Goal: Book appointment/travel/reservation

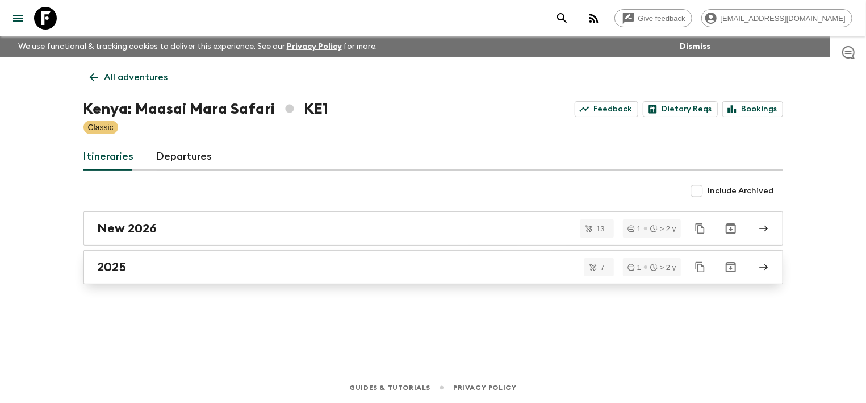
click at [170, 258] on link "2025" at bounding box center [433, 267] width 700 height 34
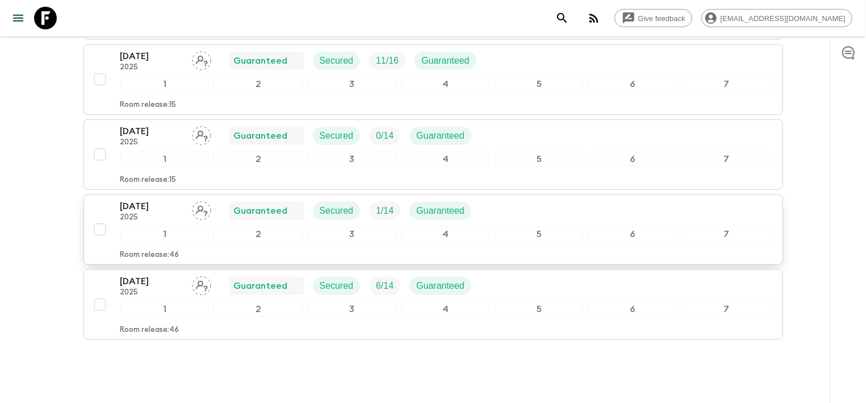
scroll to position [404, 0]
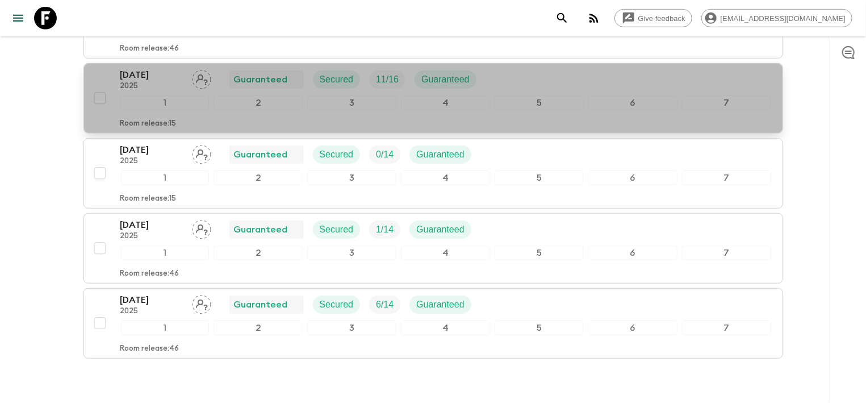
click at [162, 77] on p "[DATE]" at bounding box center [151, 75] width 62 height 14
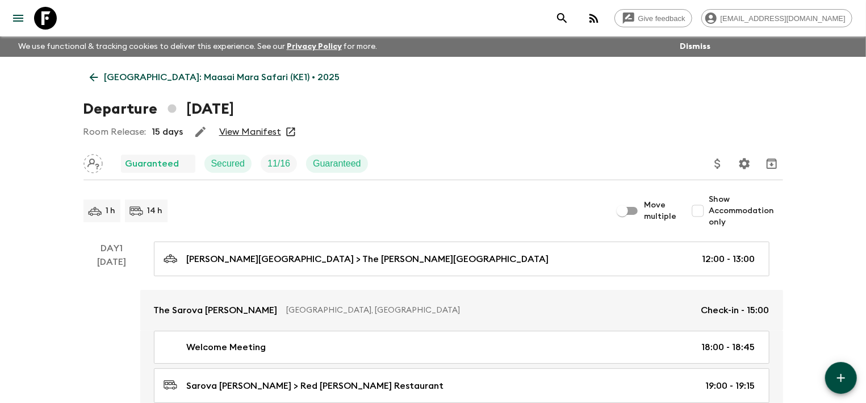
click at [258, 128] on link "View Manifest" at bounding box center [250, 131] width 62 height 11
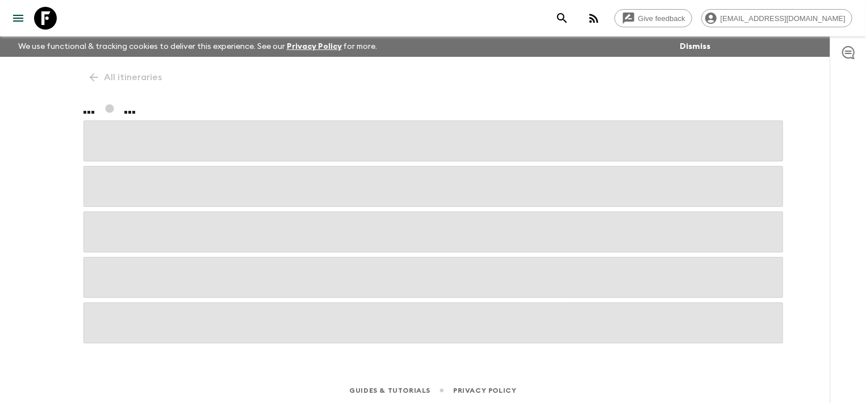
scroll to position [2, 0]
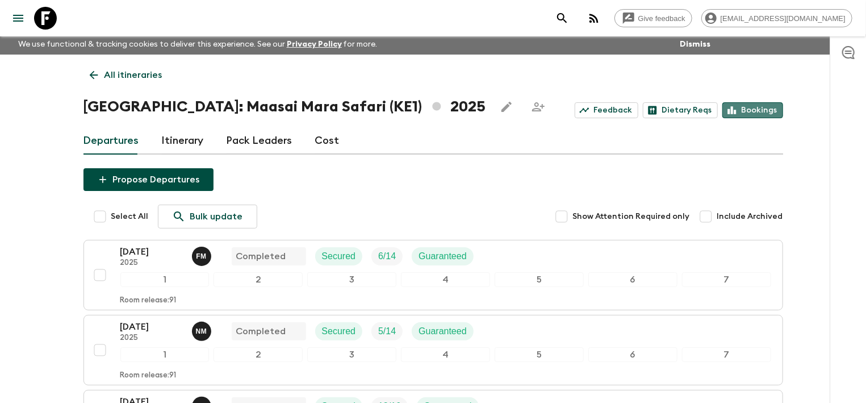
click at [760, 107] on link "Bookings" at bounding box center [752, 110] width 61 height 16
click at [199, 141] on link "Itinerary" at bounding box center [183, 140] width 42 height 27
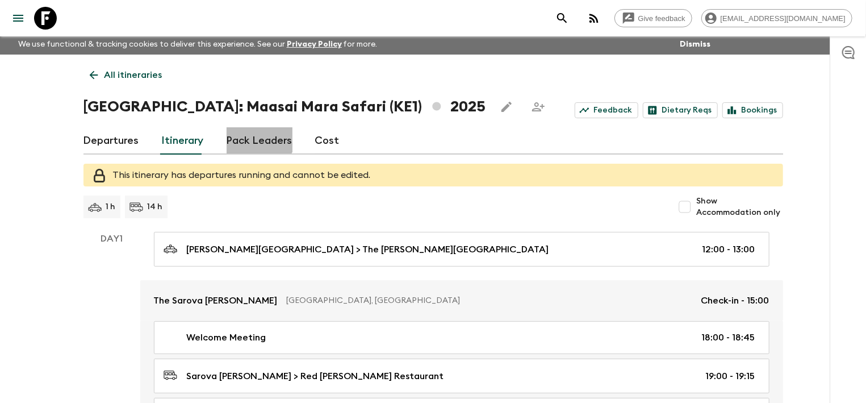
click at [256, 134] on link "Pack Leaders" at bounding box center [260, 140] width 66 height 27
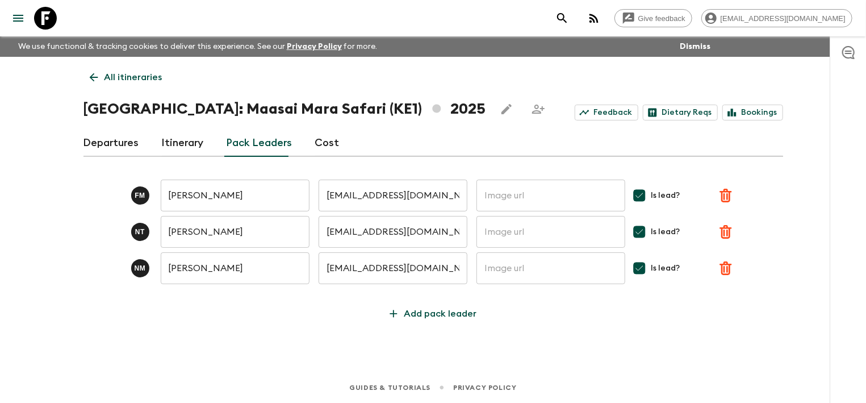
click at [320, 147] on link "Cost" at bounding box center [327, 142] width 24 height 27
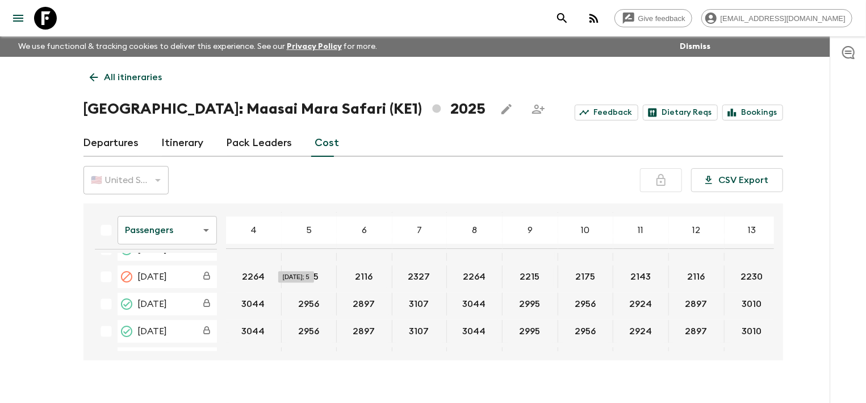
scroll to position [57, 0]
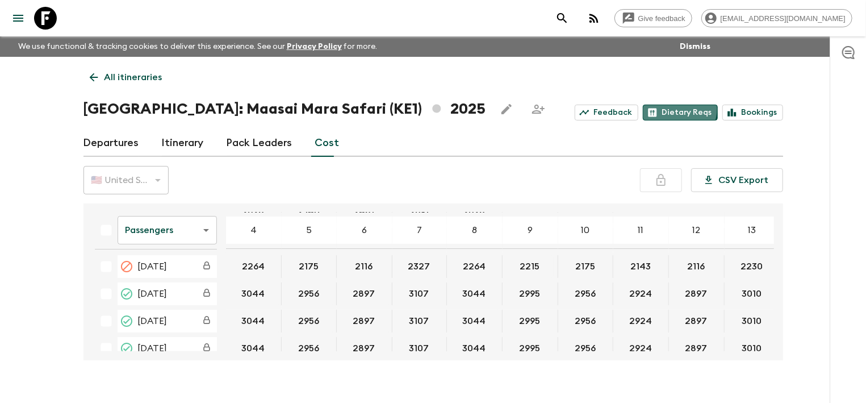
click at [680, 108] on link "Dietary Reqs" at bounding box center [680, 112] width 75 height 16
click at [608, 112] on link "Feedback" at bounding box center [607, 112] width 64 height 16
